Goal: Information Seeking & Learning: Learn about a topic

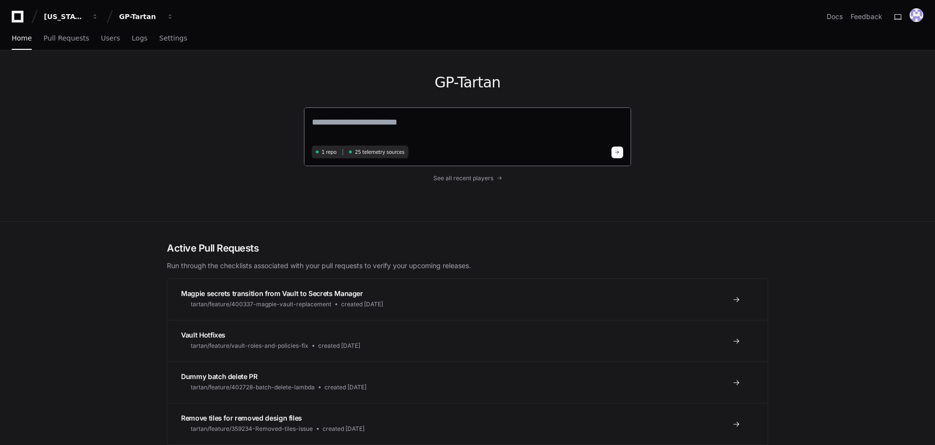
click at [415, 112] on div "1 repo 25 telemetry sources" at bounding box center [468, 137] width 328 height 60
click at [417, 115] on textarea at bounding box center [467, 128] width 311 height 27
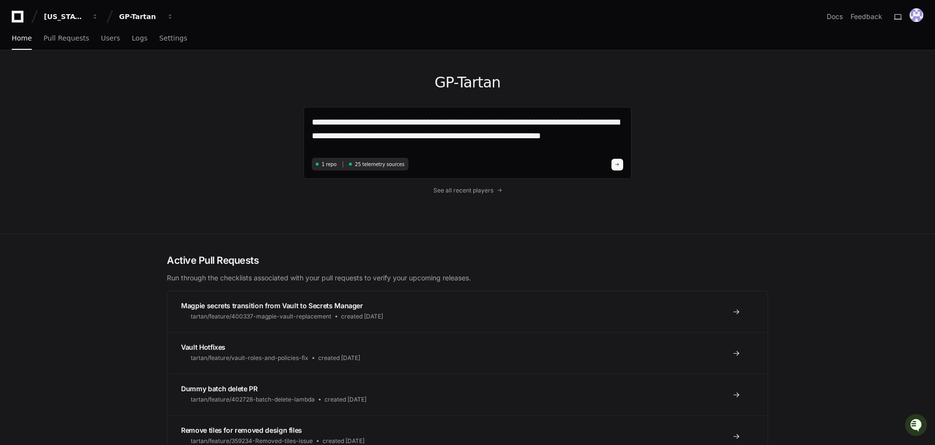
type textarea "**********"
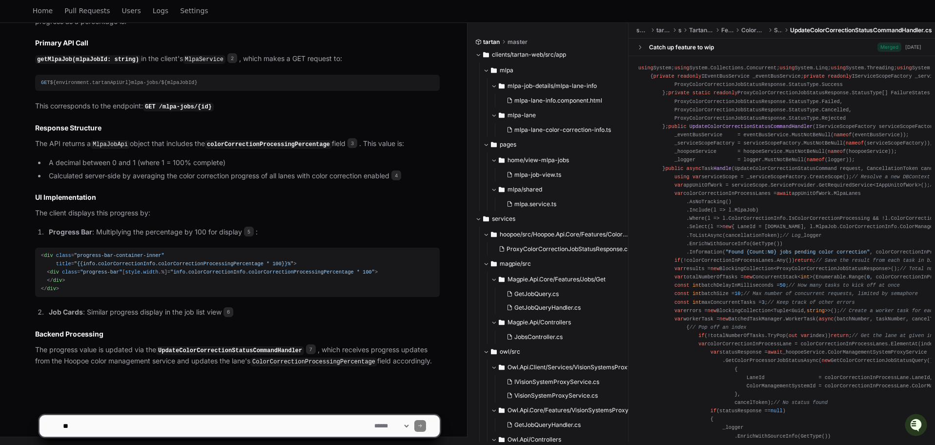
scroll to position [426, 0]
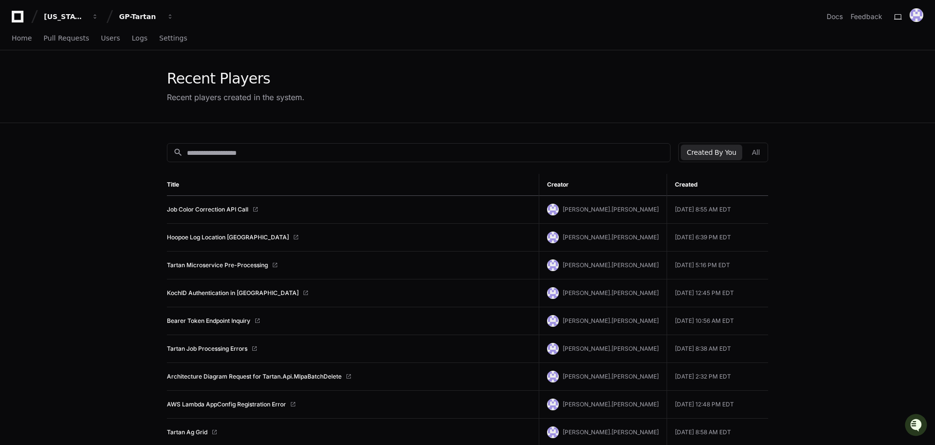
click at [246, 325] on td "Bearer Token Endpoint Inquiry" at bounding box center [353, 321] width 372 height 28
click at [246, 323] on link "Bearer Token Endpoint Inquiry" at bounding box center [208, 321] width 83 height 8
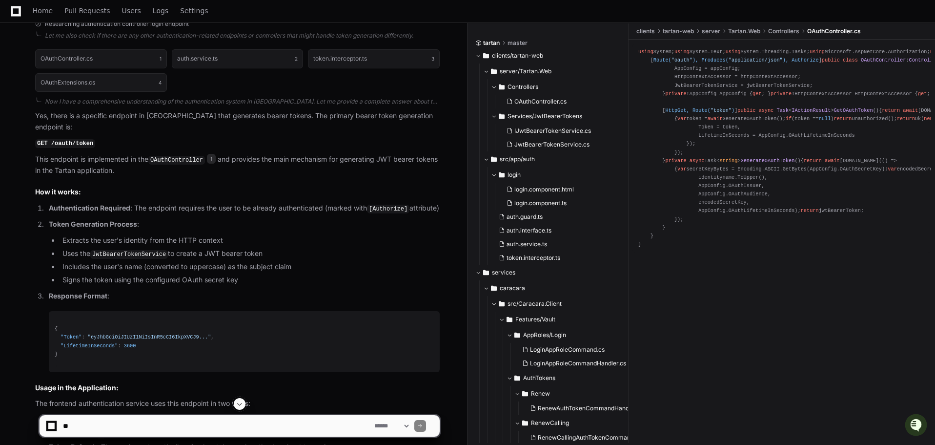
scroll to position [342, 0]
